Goal: Task Accomplishment & Management: Manage account settings

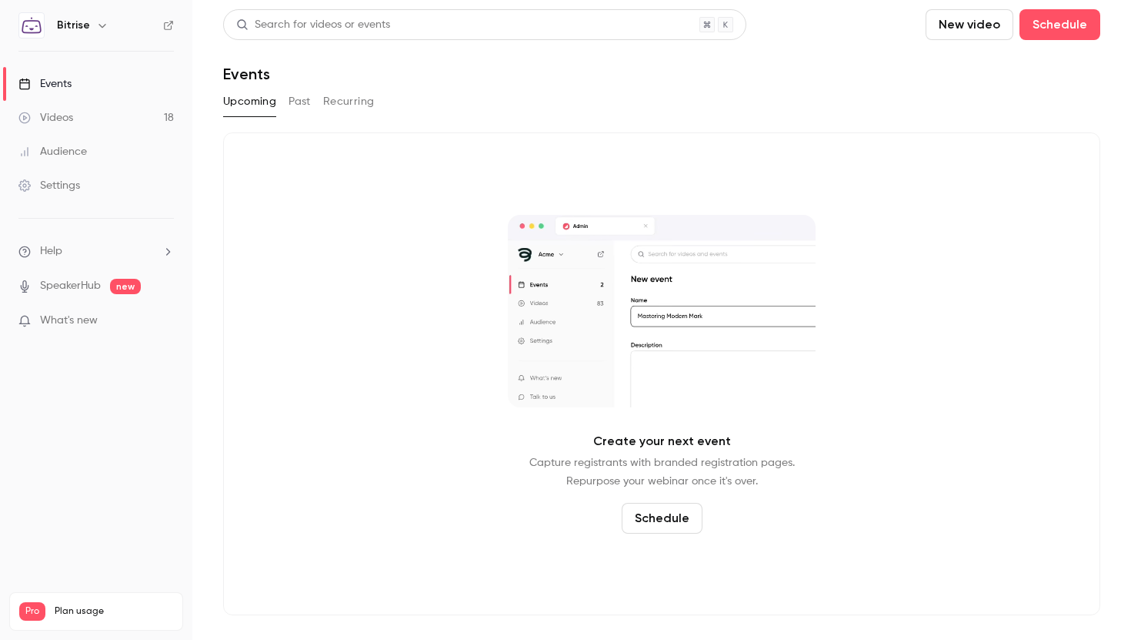
click at [79, 151] on div "Audience" at bounding box center [52, 151] width 69 height 15
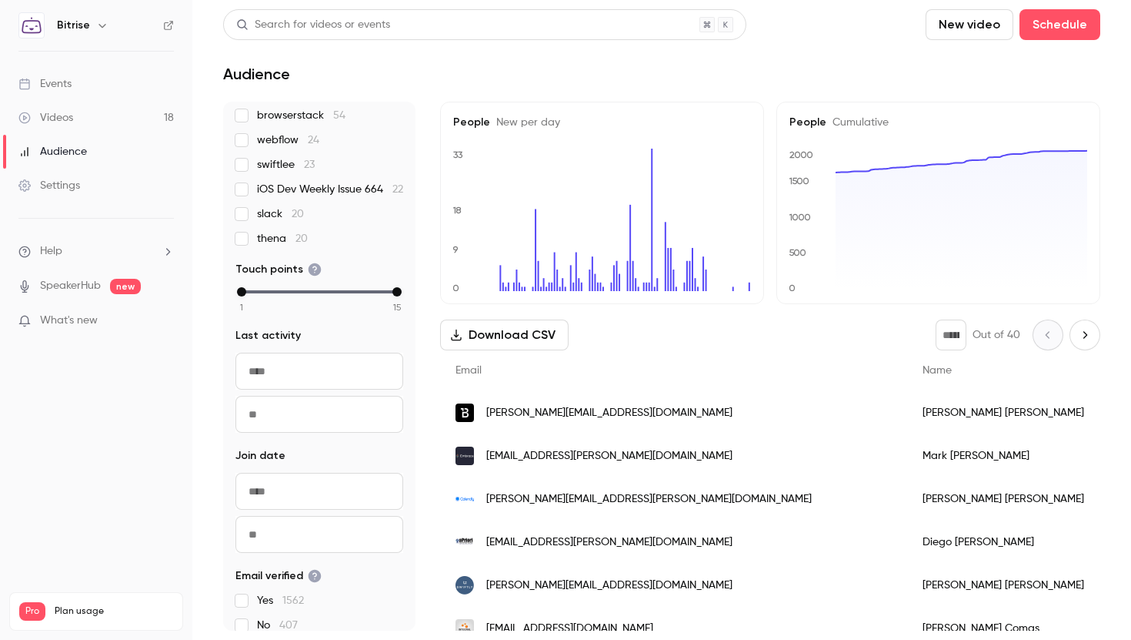
scroll to position [264, 0]
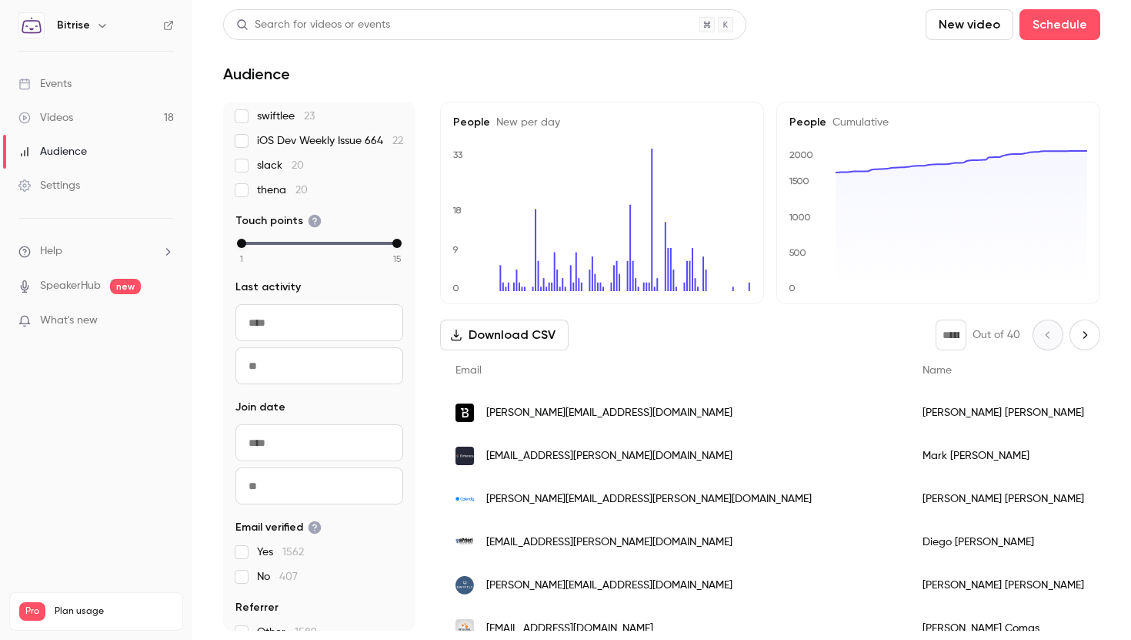
click at [310, 317] on fieldset "Last activity Navigate forward to interact with the calendar and select a date.…" at bounding box center [320, 331] width 168 height 105
click at [295, 341] on input "From" at bounding box center [320, 322] width 168 height 37
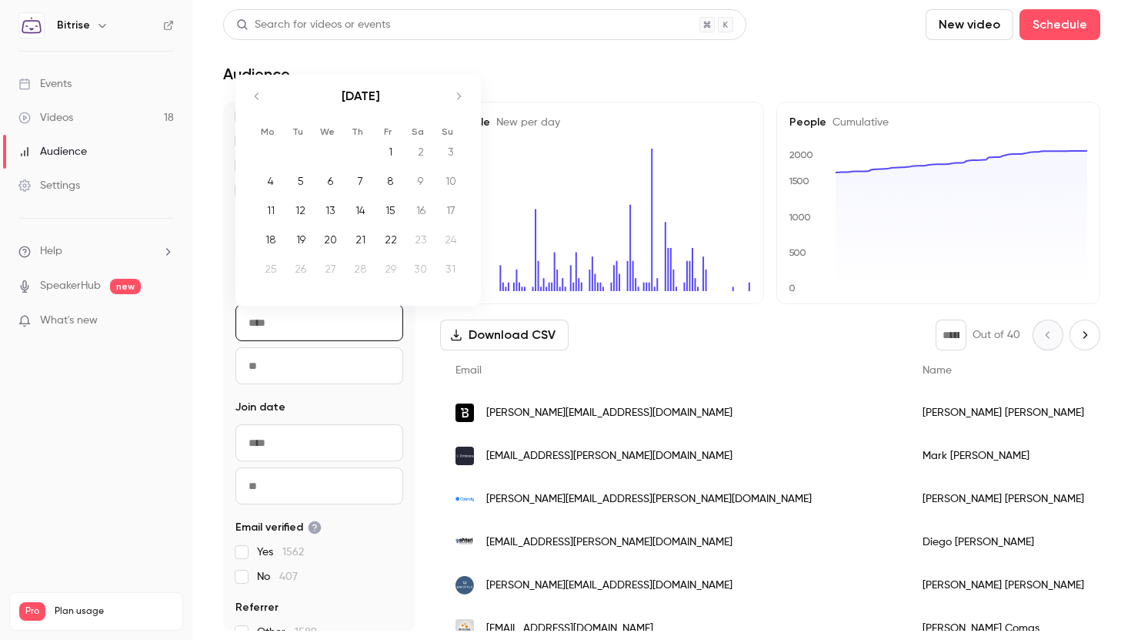
click at [399, 149] on div "1" at bounding box center [391, 151] width 24 height 23
type input "**********"
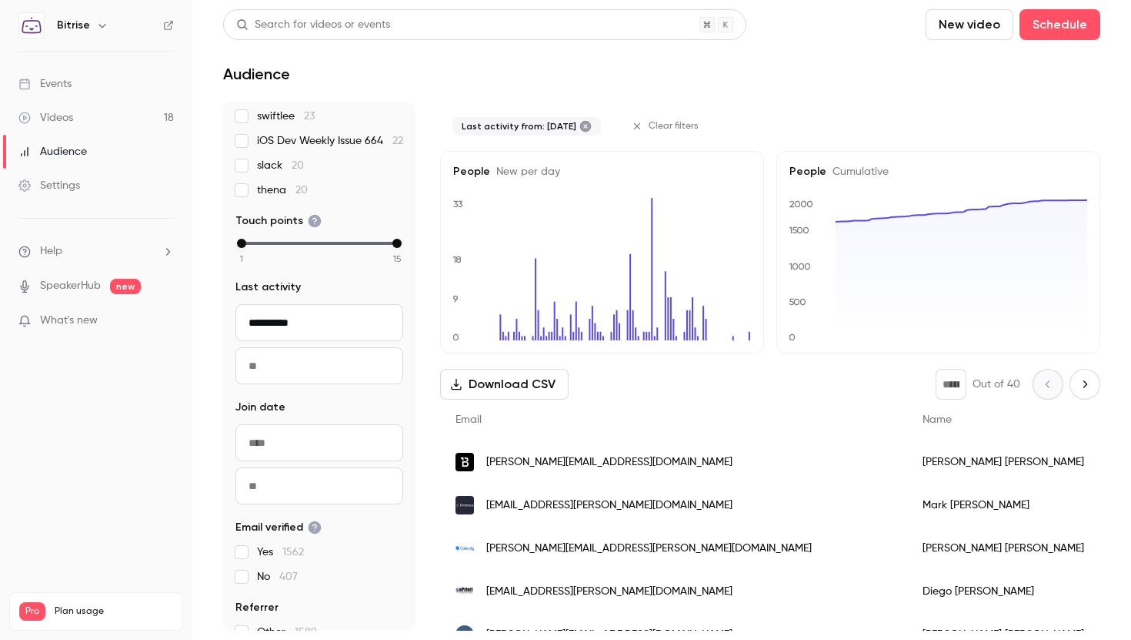
scroll to position [101, 0]
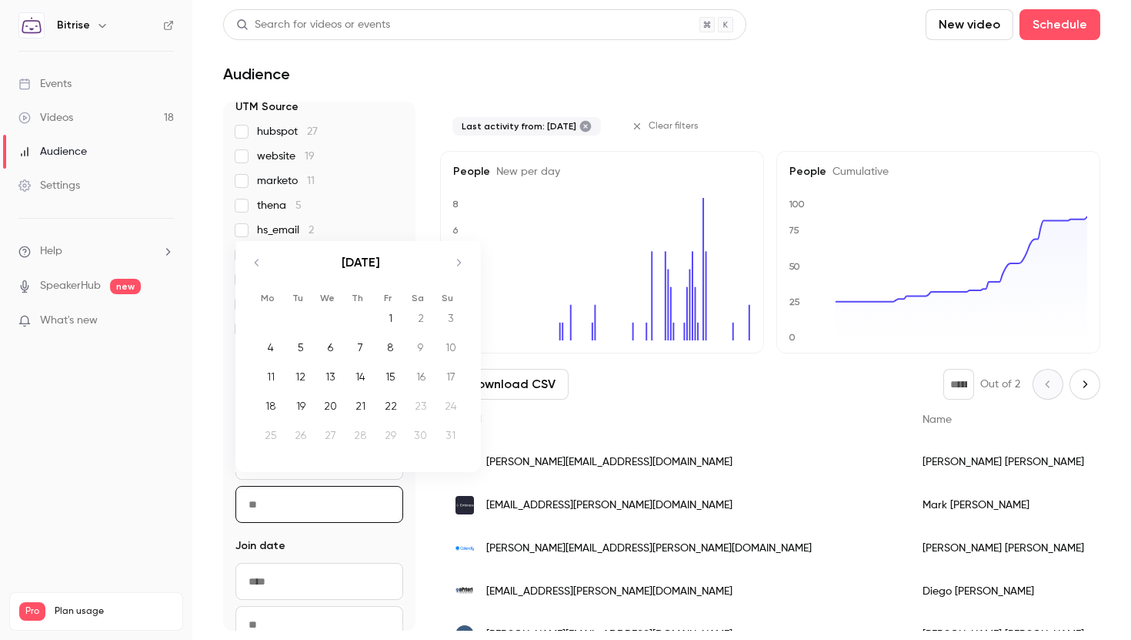
click at [319, 502] on input "To" at bounding box center [320, 504] width 168 height 37
click at [400, 406] on div "22" at bounding box center [391, 405] width 24 height 23
type input "**********"
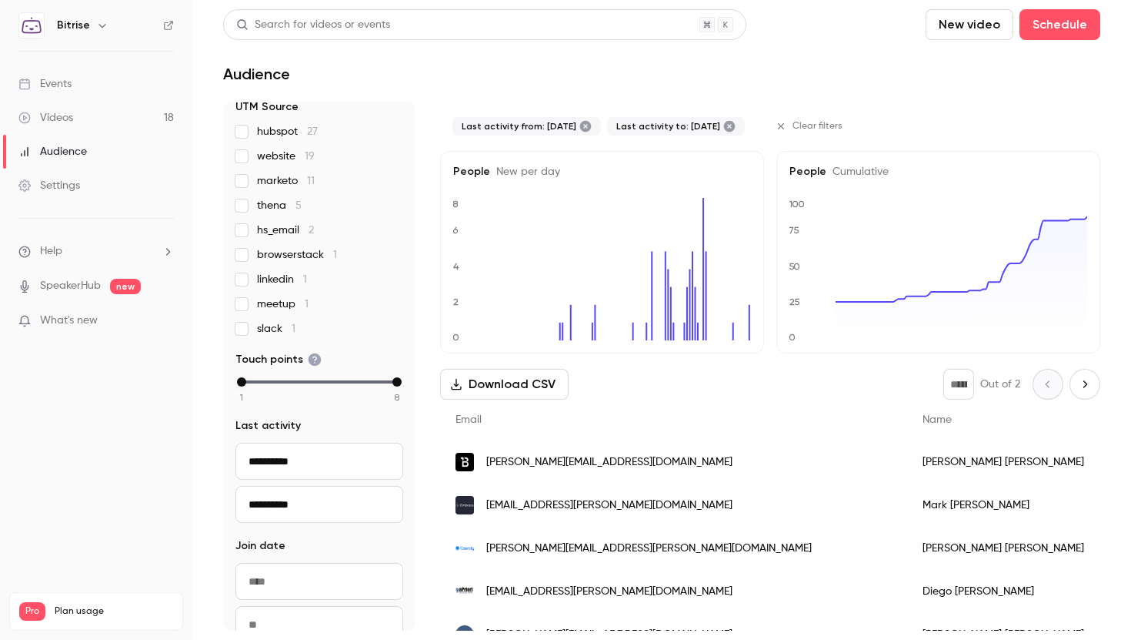
click at [178, 403] on nav "Bitrise Events Videos 18 Audience Settings Help SpeakerHub new What's new Pro P…" at bounding box center [96, 320] width 192 height 640
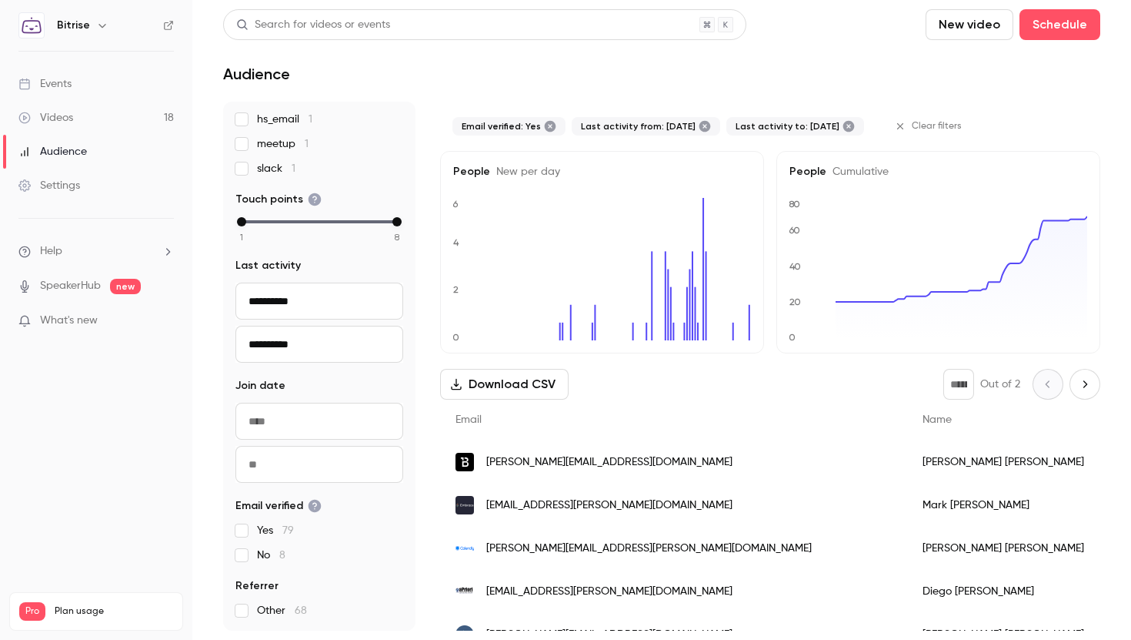
scroll to position [236, 0]
click at [246, 522] on fieldset "Email verified Yes 79 No 8" at bounding box center [320, 530] width 168 height 65
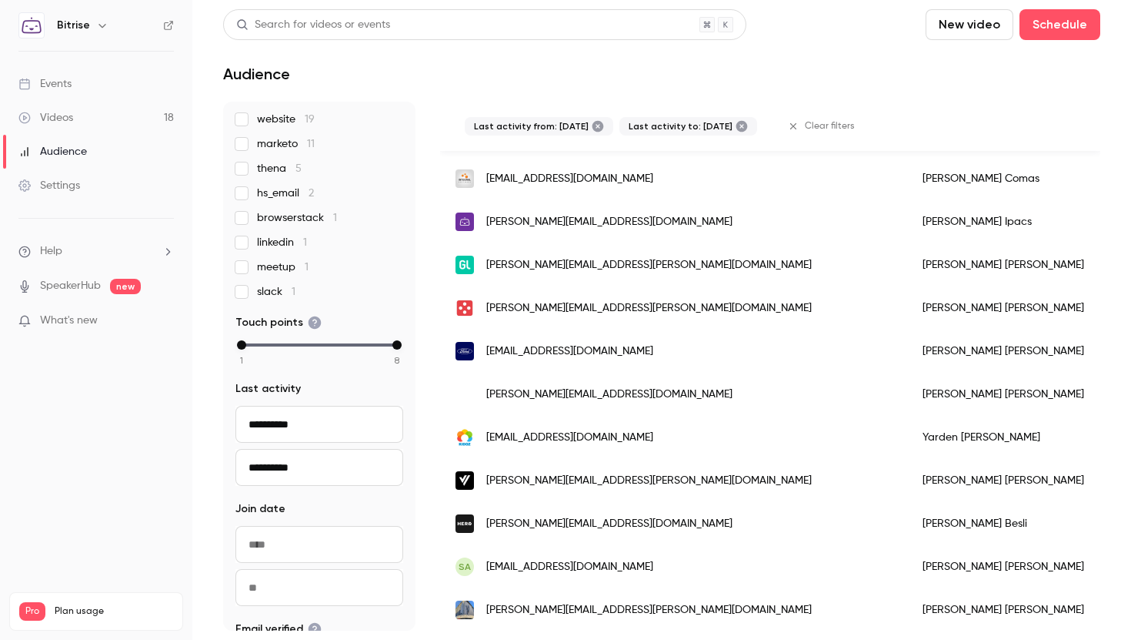
scroll to position [137, 0]
click at [284, 236] on span "linkedin 1" at bounding box center [282, 243] width 50 height 15
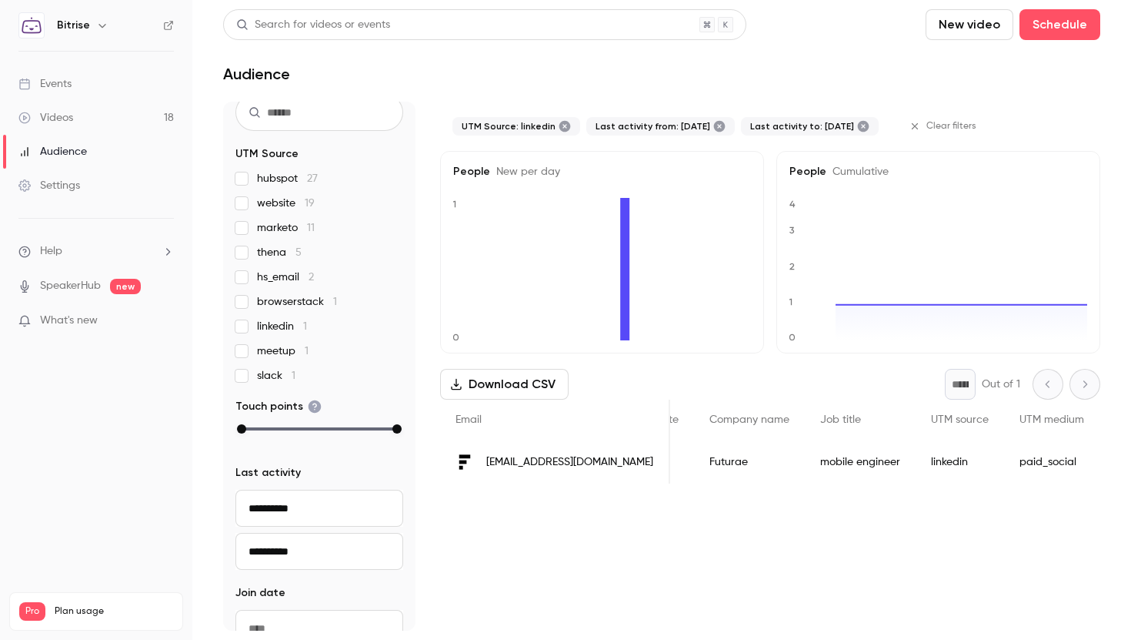
scroll to position [38, 0]
